Goal: Navigation & Orientation: Find specific page/section

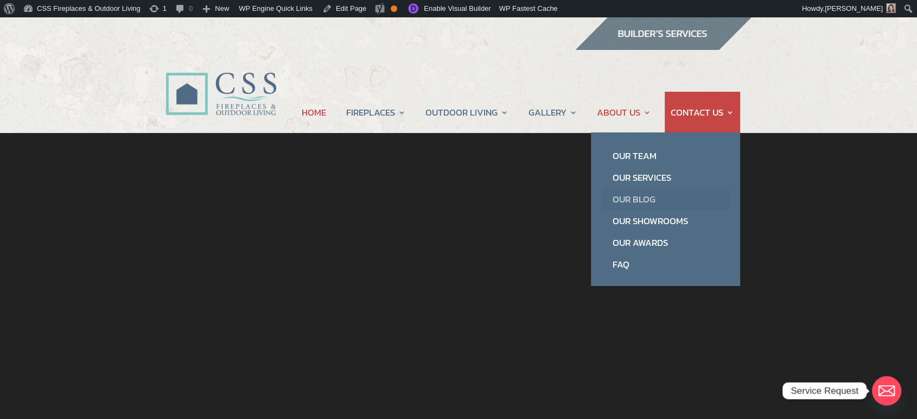
click at [632, 201] on link "Our Blog" at bounding box center [665, 199] width 127 height 22
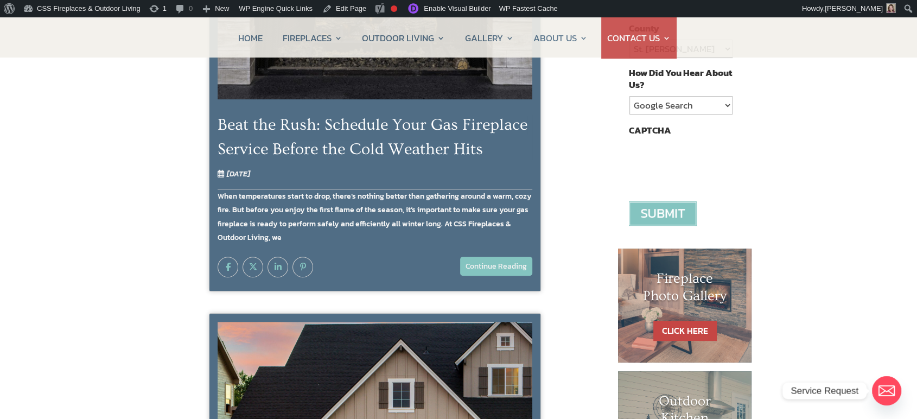
scroll to position [241, 0]
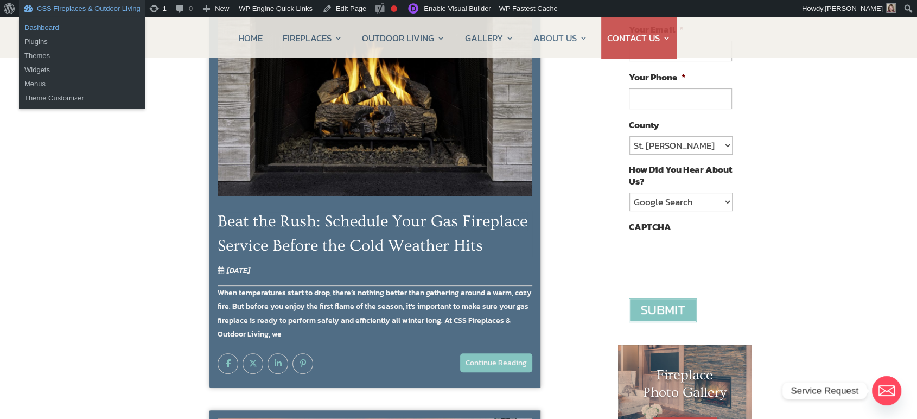
click at [57, 24] on link "Dashboard" at bounding box center [82, 28] width 126 height 14
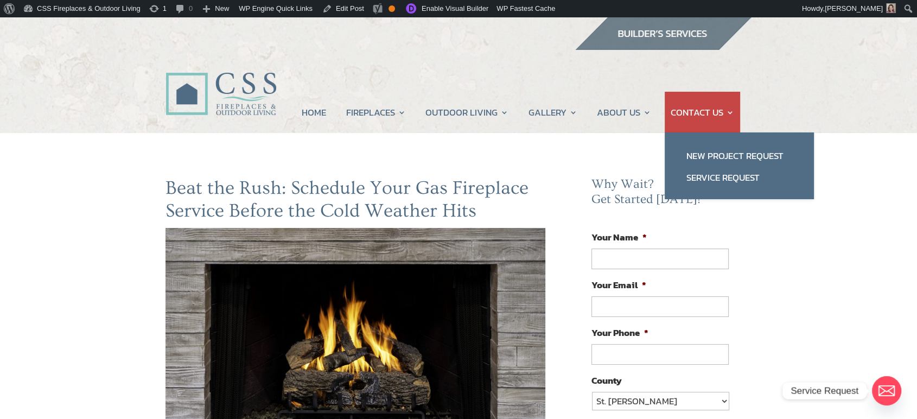
click at [691, 110] on link "CONTACT US" at bounding box center [702, 112] width 63 height 41
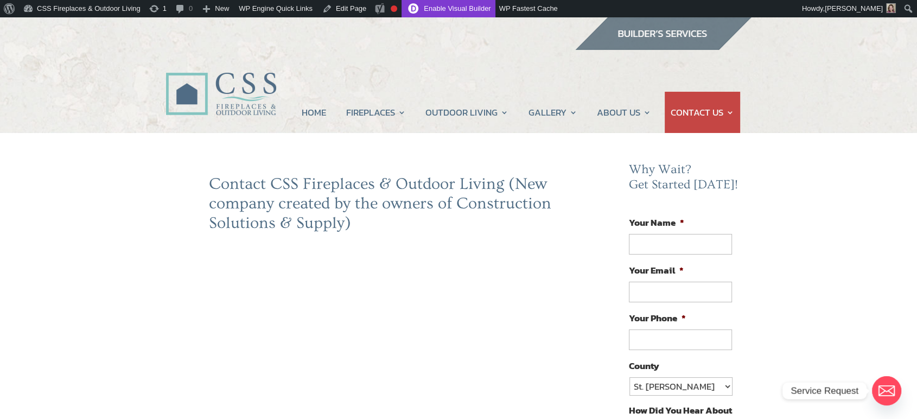
click at [434, 10] on link "Enable Visual Builder" at bounding box center [447, 8] width 93 height 17
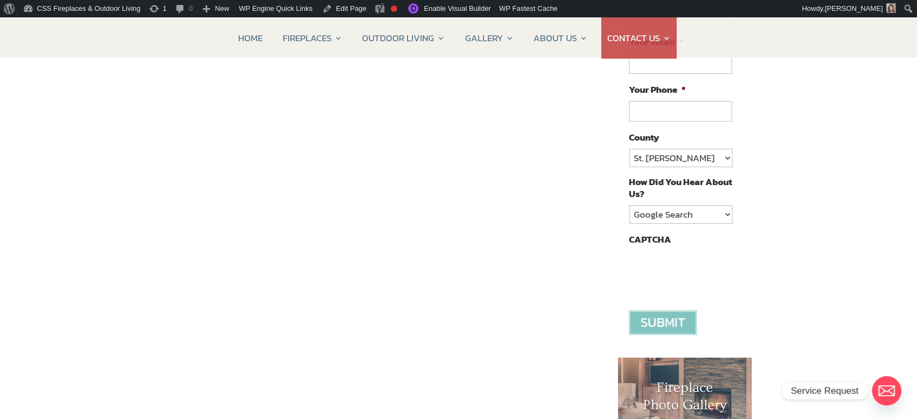
scroll to position [301, 0]
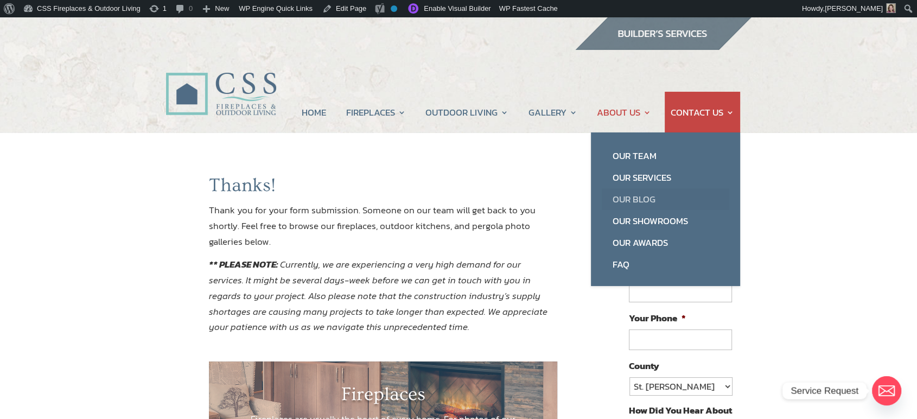
click at [629, 196] on link "Our Blog" at bounding box center [665, 199] width 127 height 22
